Goal: Information Seeking & Learning: Learn about a topic

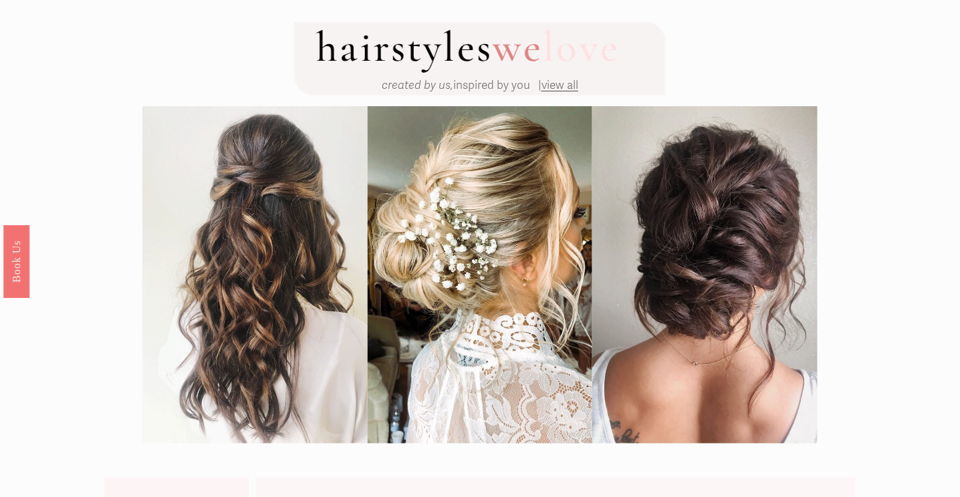
scroll to position [75, 0]
click at [571, 86] on span "view all" at bounding box center [559, 85] width 37 height 14
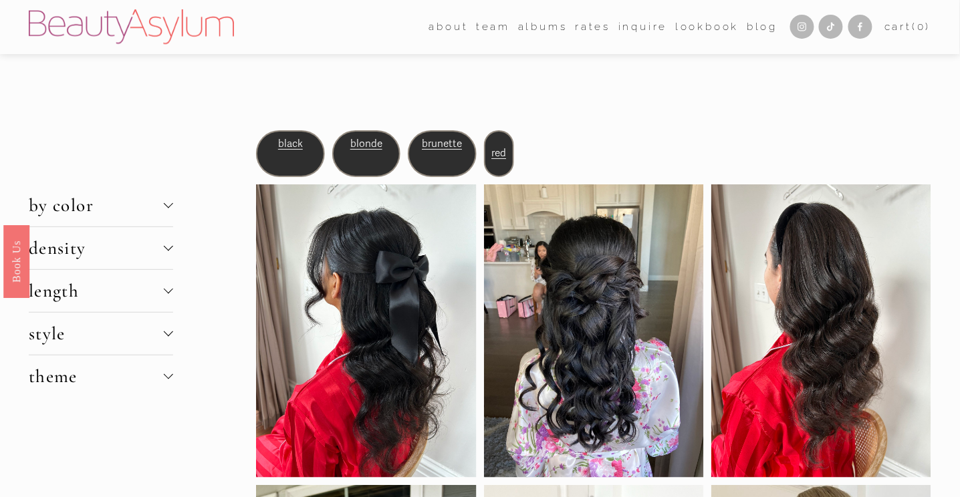
click at [144, 256] on span "density" at bounding box center [96, 248] width 135 height 22
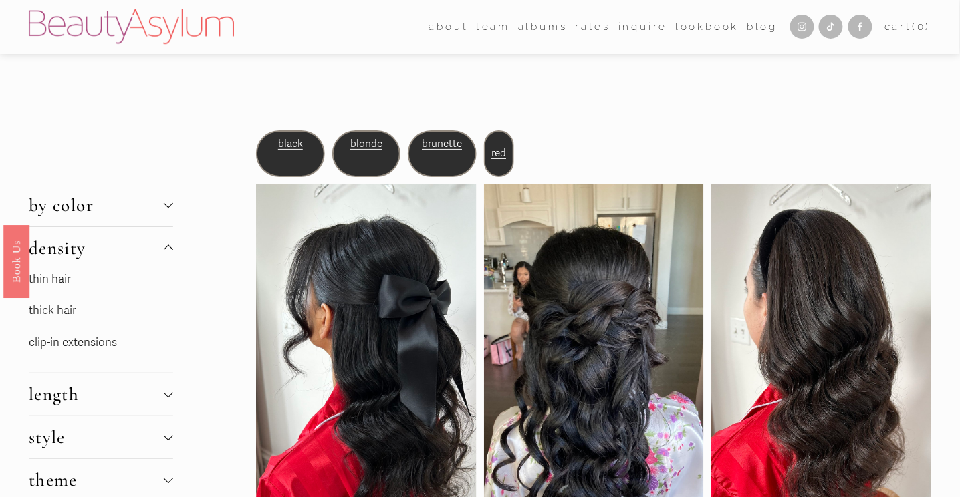
click at [144, 256] on span "density" at bounding box center [96, 248] width 135 height 22
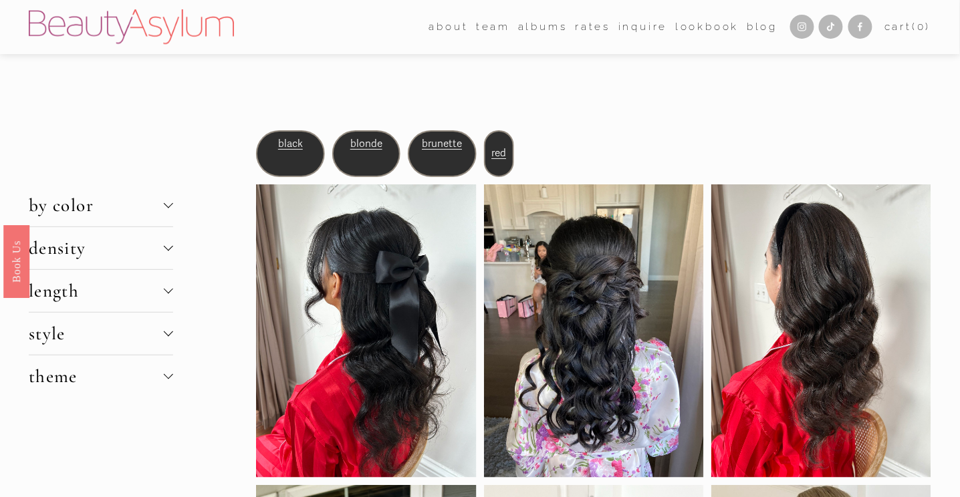
click at [147, 289] on span "length" at bounding box center [96, 291] width 135 height 22
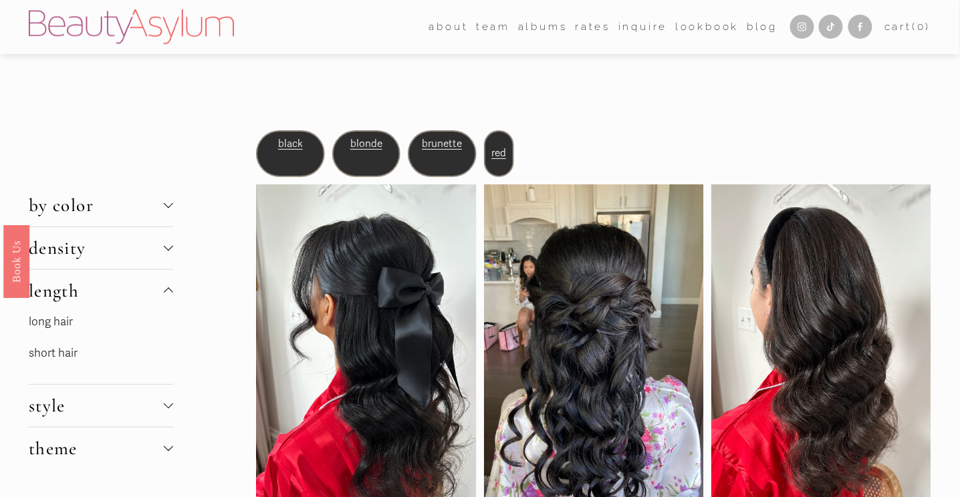
click at [147, 289] on span "length" at bounding box center [96, 291] width 135 height 22
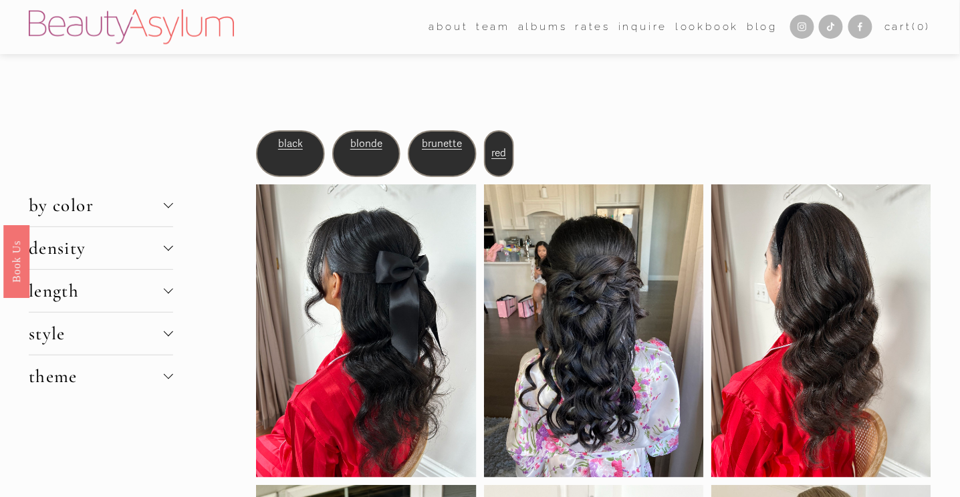
click at [140, 339] on span "style" at bounding box center [96, 334] width 135 height 22
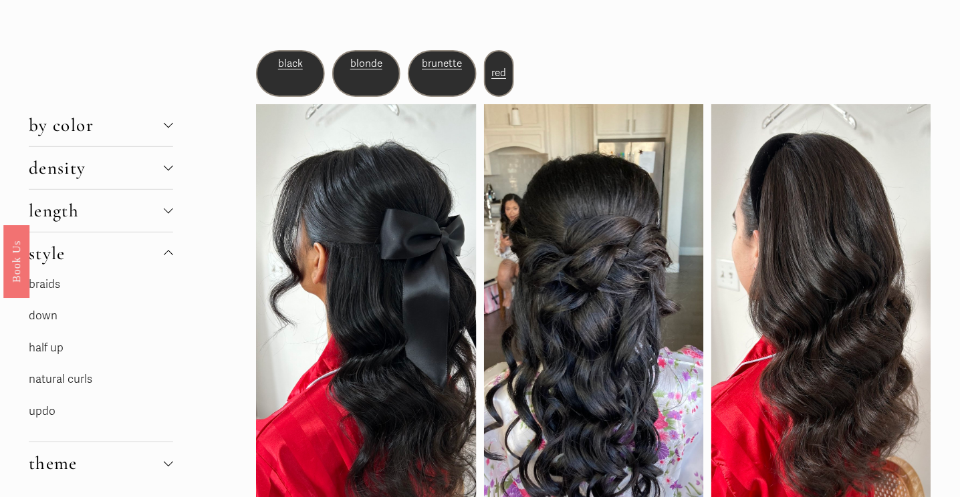
scroll to position [136, 0]
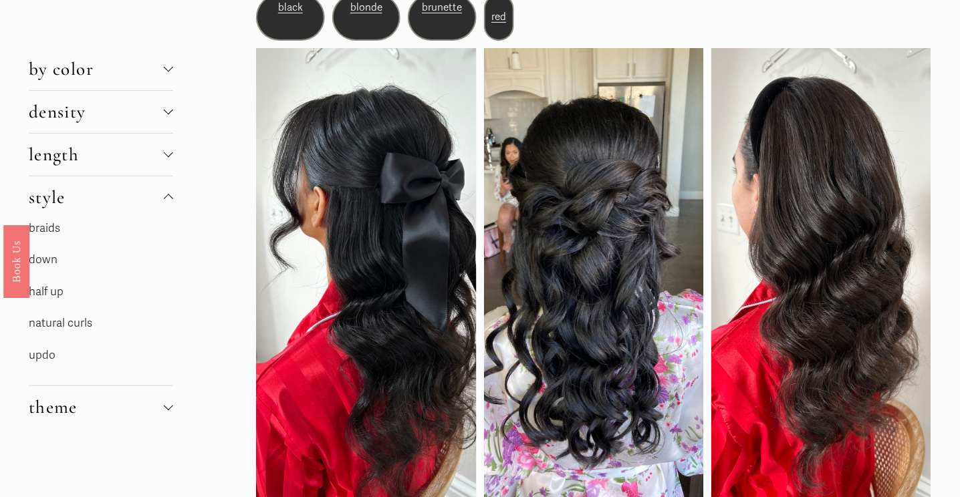
click at [81, 324] on link "natural curls" at bounding box center [60, 323] width 63 height 14
click at [74, 322] on link "natural curls" at bounding box center [60, 323] width 63 height 14
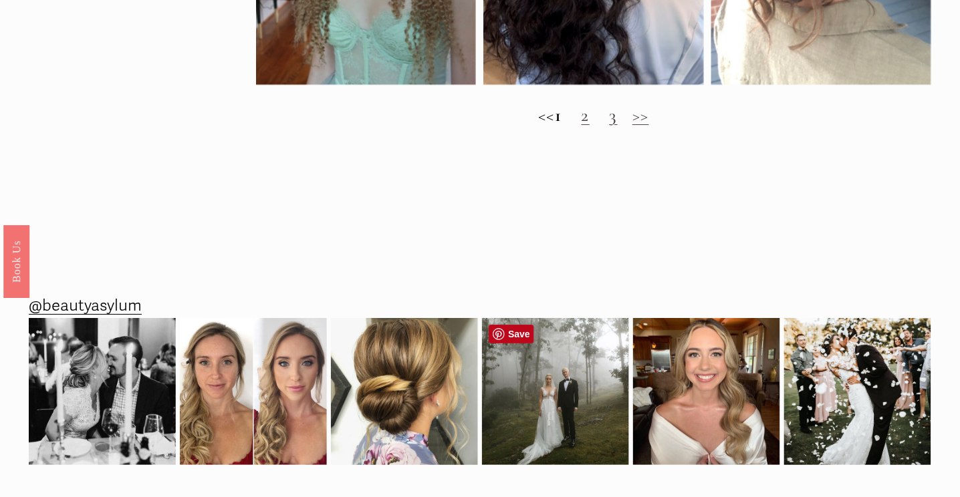
scroll to position [1192, 0]
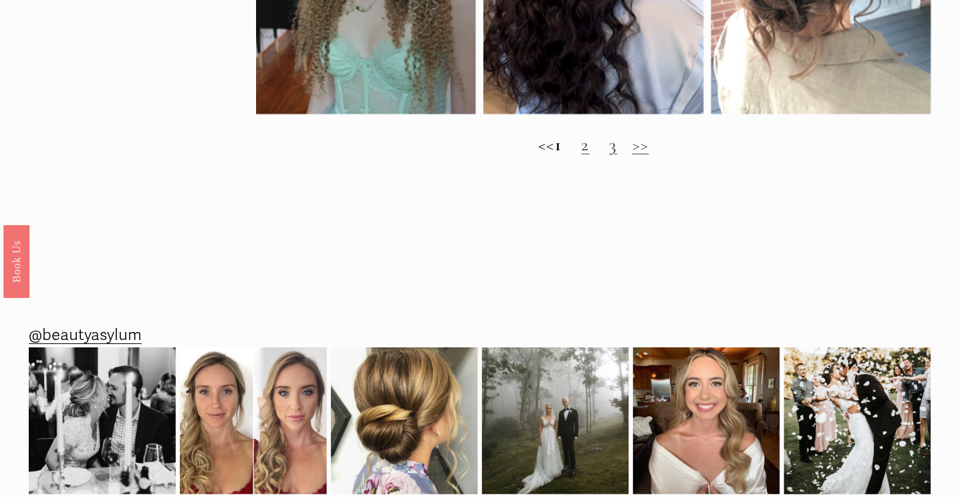
click at [590, 152] on link "2" at bounding box center [585, 145] width 8 height 22
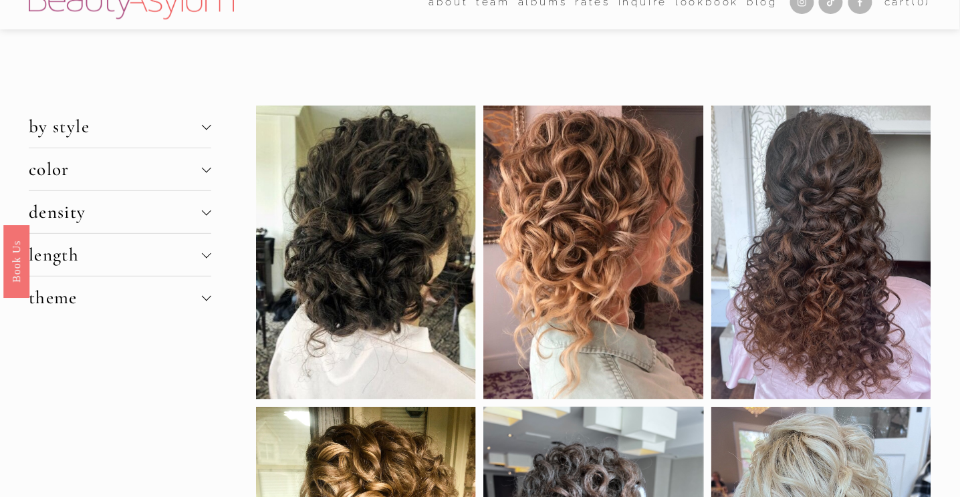
scroll to position [0, 0]
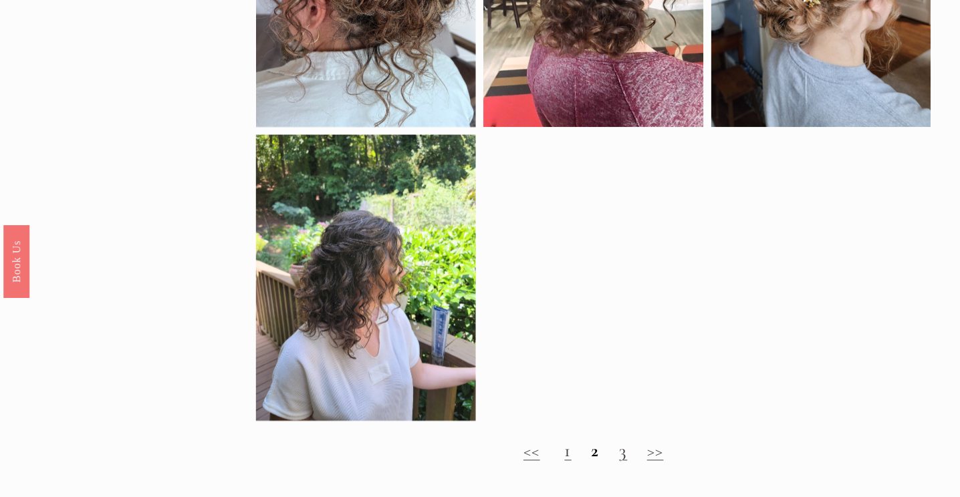
scroll to position [560, 0]
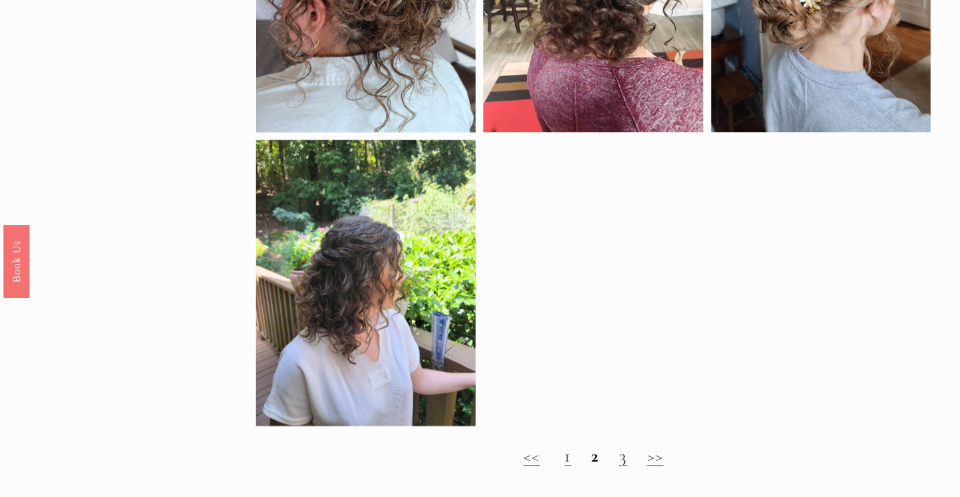
click at [624, 454] on link "3" at bounding box center [623, 457] width 8 height 22
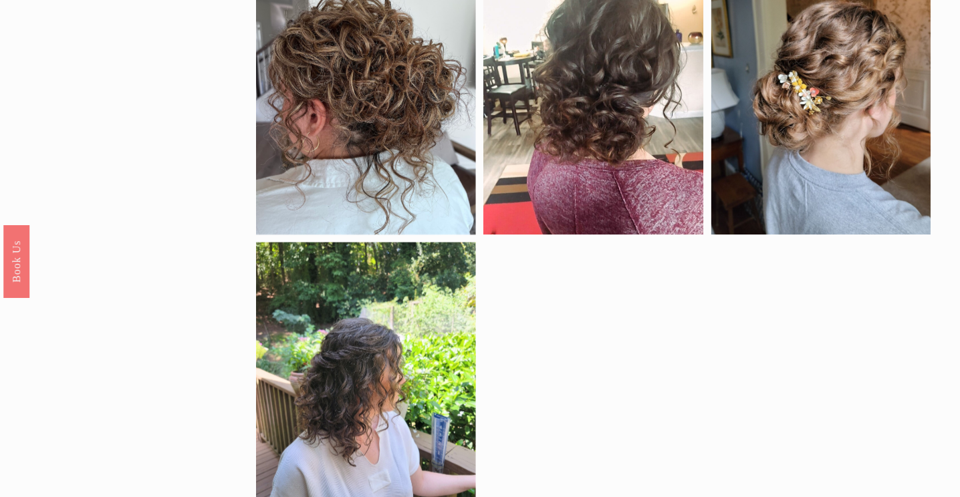
scroll to position [545, 0]
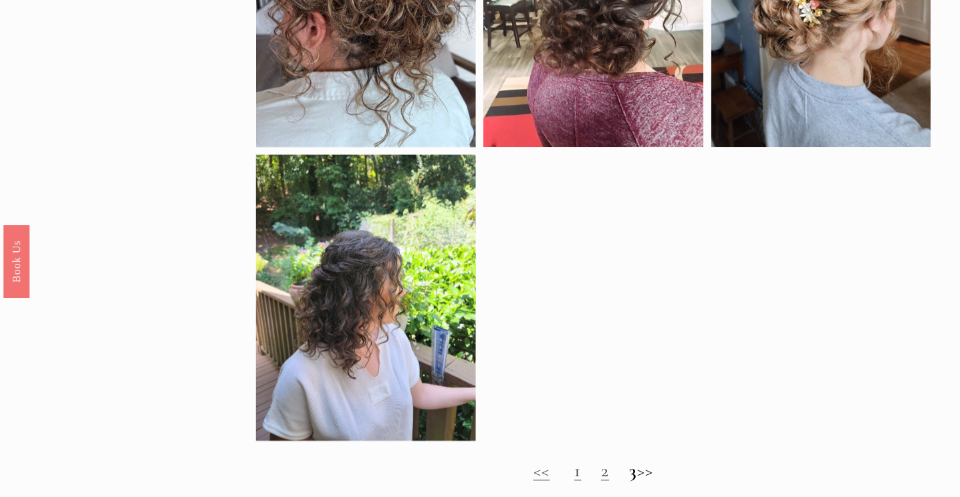
click at [535, 469] on link "<<" at bounding box center [541, 472] width 17 height 22
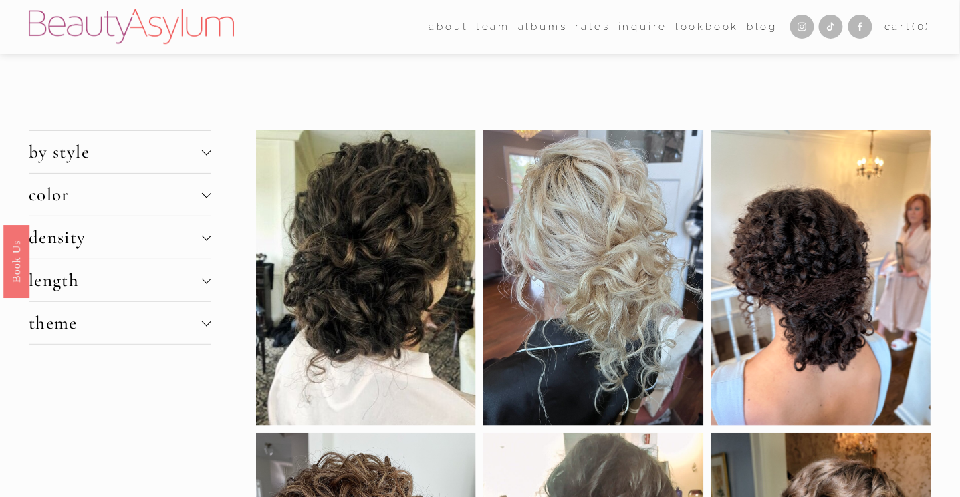
click at [156, 313] on span "theme" at bounding box center [115, 323] width 173 height 22
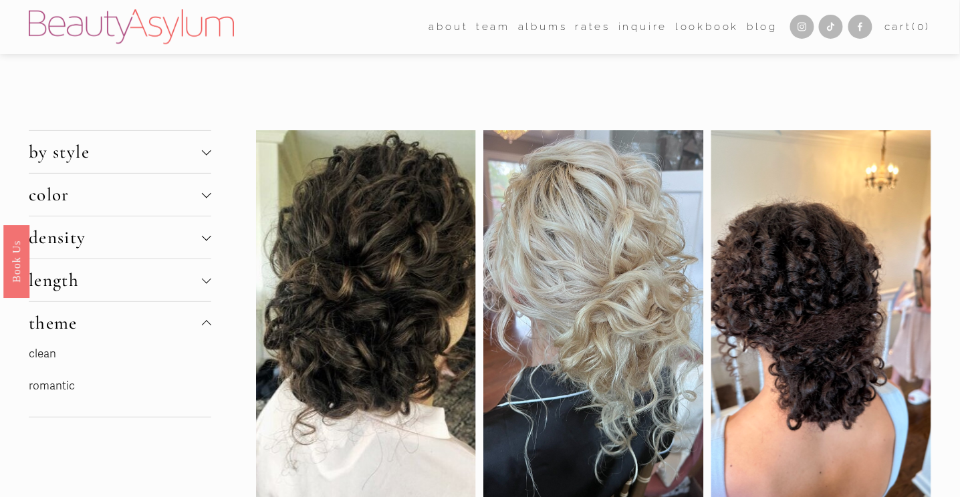
click at [172, 282] on span "length" at bounding box center [115, 280] width 173 height 22
click at [176, 240] on span "density" at bounding box center [115, 238] width 173 height 22
